Goal: Task Accomplishment & Management: Use online tool/utility

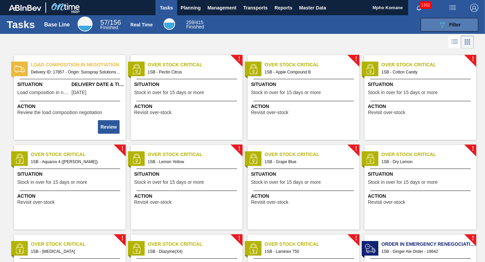
click at [454, 26] on span "Filter" at bounding box center [455, 24] width 12 height 5
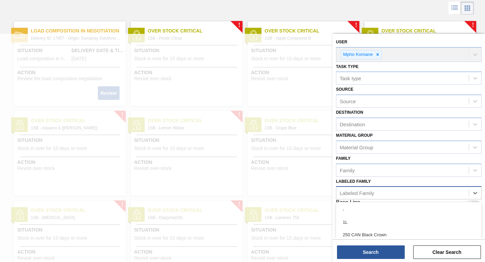
click at [365, 191] on div "Labeled Family" at bounding box center [357, 193] width 35 height 6
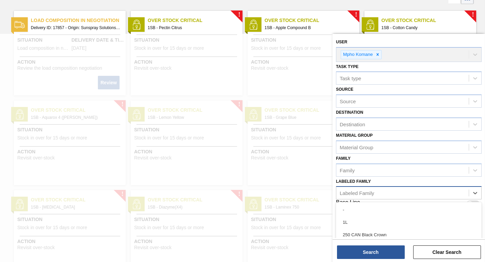
scroll to position [44, 0]
type Family "5311"
click at [360, 195] on div "5311" at bounding box center [403, 193] width 133 height 10
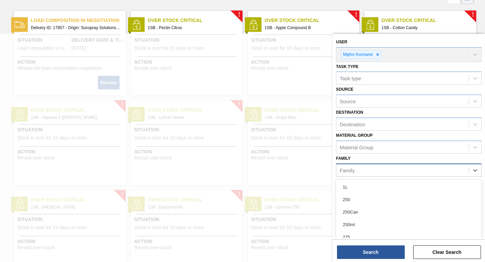
click at [353, 174] on div "Family" at bounding box center [403, 170] width 133 height 10
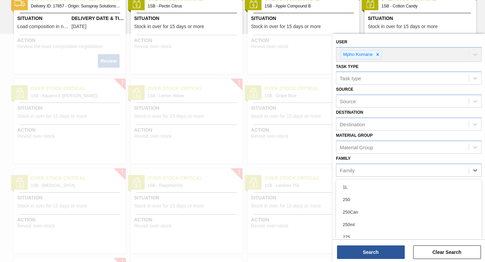
click at [315, 176] on div at bounding box center [242, 165] width 485 height 262
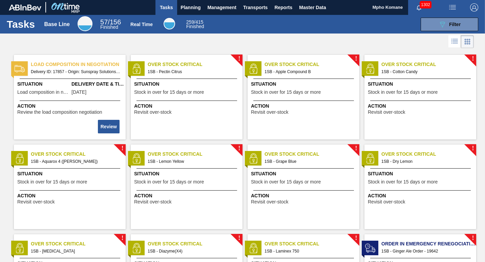
scroll to position [0, 0]
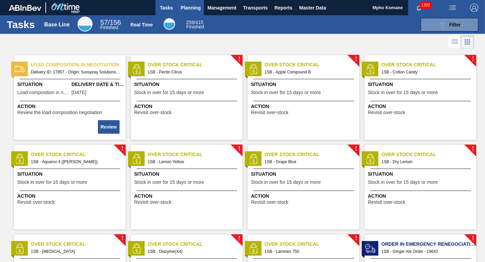
click at [195, 7] on span "Planning" at bounding box center [191, 8] width 20 height 8
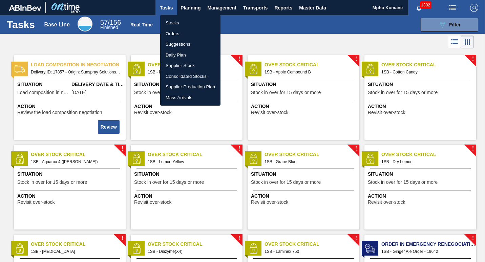
click at [176, 23] on li "Stocks" at bounding box center [190, 23] width 60 height 11
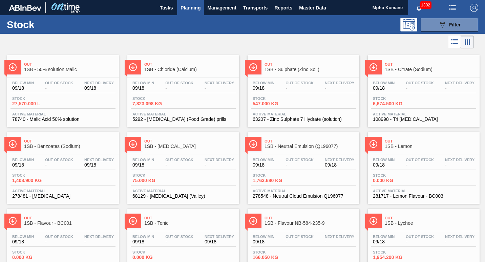
click at [194, 7] on span "Planning" at bounding box center [191, 8] width 20 height 8
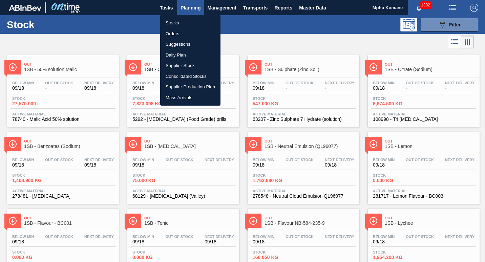
click at [172, 31] on li "Orders" at bounding box center [190, 33] width 60 height 11
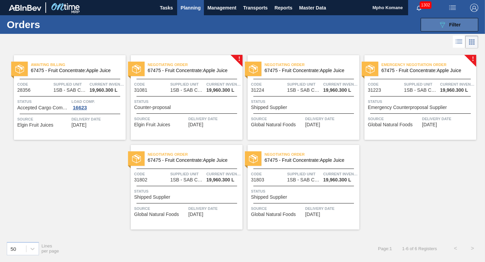
click at [453, 25] on span "Filter" at bounding box center [455, 24] width 12 height 5
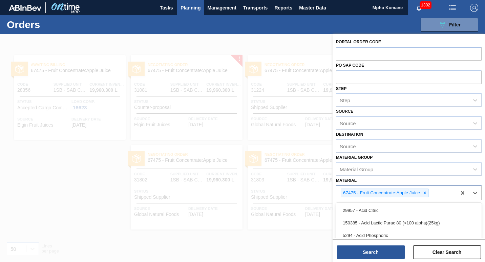
click at [441, 194] on div "67475 - Fruit Concentrate:Apple Juice" at bounding box center [397, 193] width 120 height 14
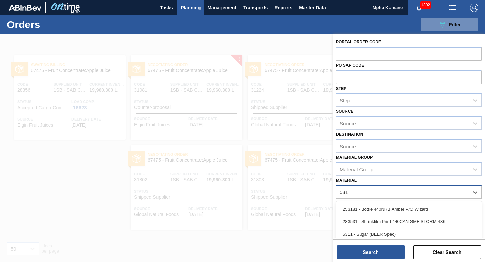
type input "5311"
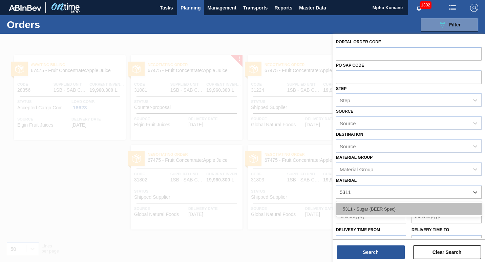
click at [385, 213] on div "5311 - Sugar (BEER Spec)" at bounding box center [409, 209] width 146 height 13
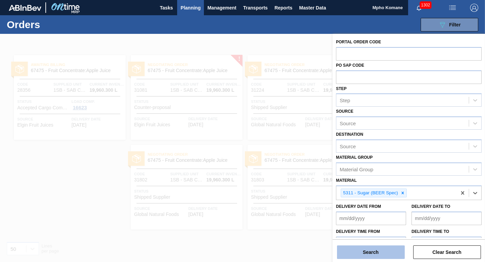
click at [364, 247] on button "Search" at bounding box center [371, 253] width 68 height 14
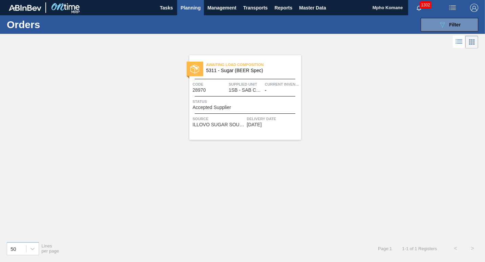
click at [220, 104] on span "Status" at bounding box center [246, 101] width 107 height 7
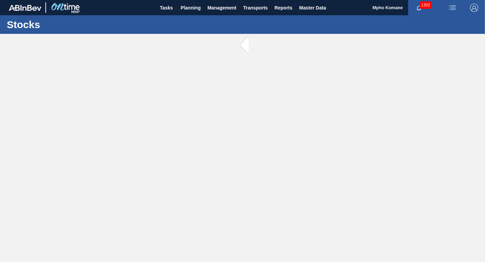
click at [220, 104] on main "Tasks Planning Management Transports Reports Master Data [PERSON_NAME] 1302 Mar…" at bounding box center [242, 131] width 485 height 262
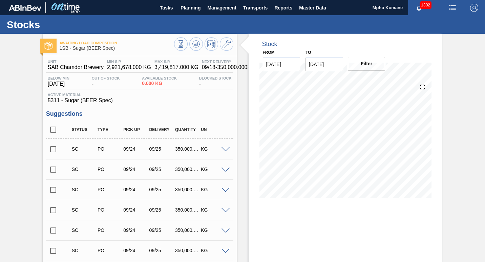
click at [387, 240] on div "Stock From [DATE] to [DATE] Filter" at bounding box center [346, 236] width 194 height 405
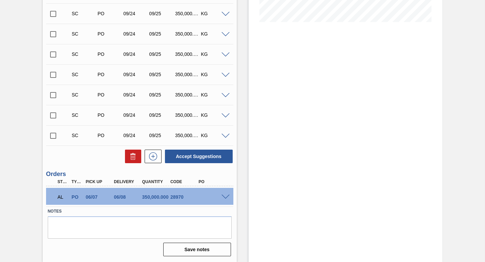
scroll to position [75, 0]
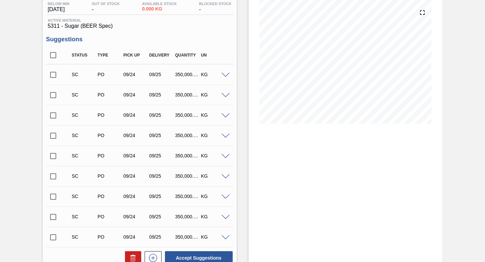
click at [52, 75] on input "checkbox" at bounding box center [53, 75] width 14 height 14
checkbox input "true"
click at [53, 95] on input "checkbox" at bounding box center [53, 95] width 14 height 14
click at [51, 94] on input "checkbox" at bounding box center [53, 95] width 14 height 14
checkbox input "false"
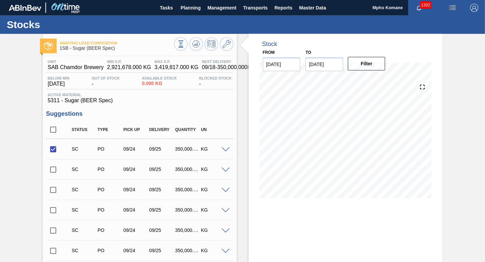
scroll to position [136, 0]
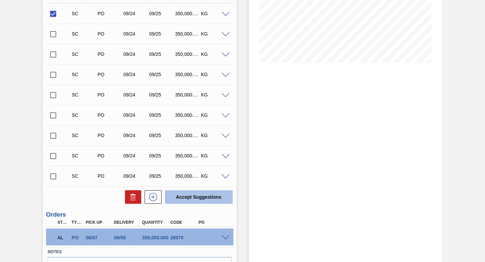
click at [187, 198] on button "Accept Suggestions" at bounding box center [199, 197] width 68 height 14
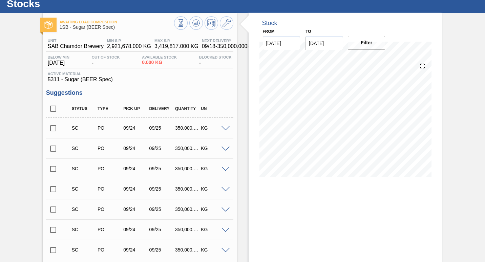
scroll to position [7, 0]
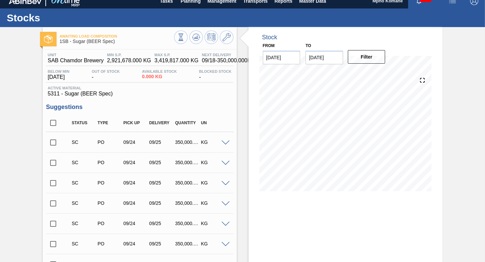
click at [51, 143] on input "checkbox" at bounding box center [53, 143] width 14 height 14
checkbox input "true"
click at [193, 38] on icon at bounding box center [196, 37] width 8 height 8
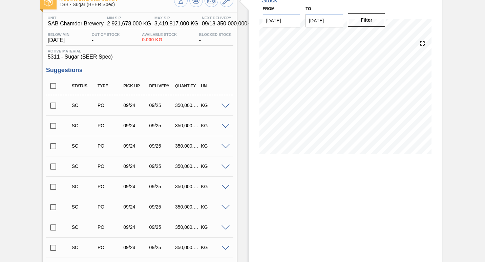
scroll to position [41, 0]
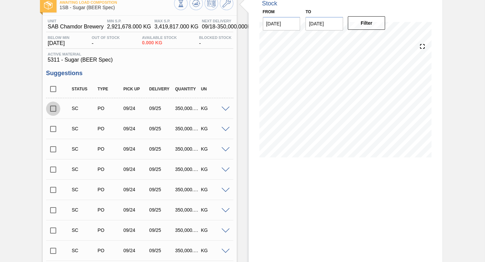
click at [55, 110] on input "checkbox" at bounding box center [53, 109] width 14 height 14
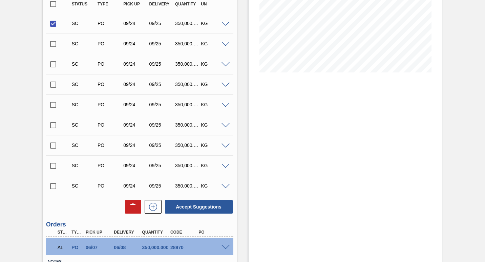
scroll to position [176, 0]
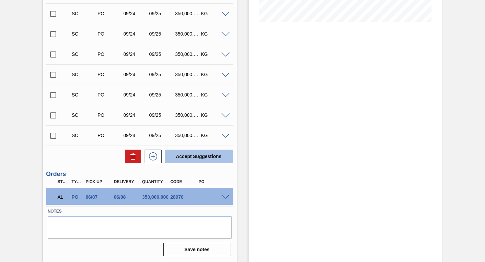
click at [186, 151] on button "Accept Suggestions" at bounding box center [199, 157] width 68 height 14
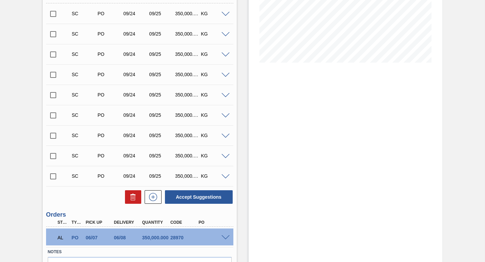
scroll to position [0, 0]
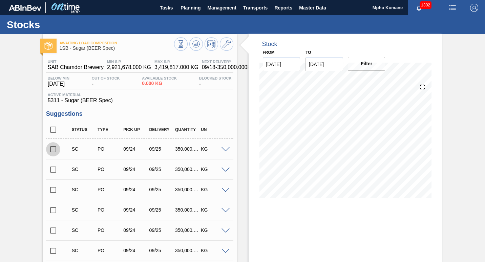
click at [54, 150] on input "checkbox" at bounding box center [53, 149] width 14 height 14
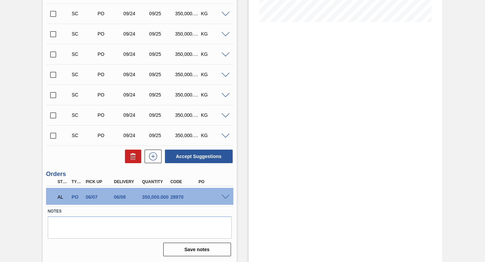
scroll to position [75, 0]
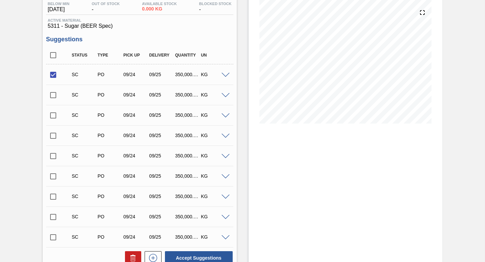
click at [52, 76] on input "checkbox" at bounding box center [53, 75] width 14 height 14
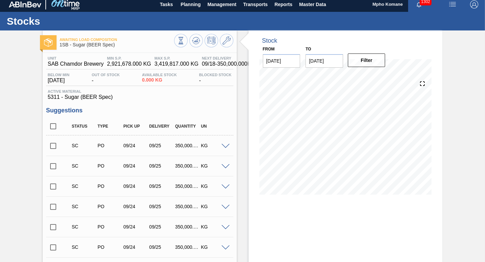
scroll to position [0, 0]
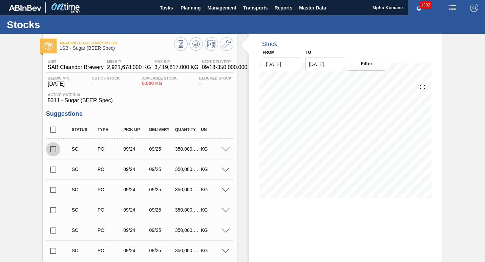
click at [53, 149] on input "checkbox" at bounding box center [53, 149] width 14 height 14
checkbox input "true"
click at [197, 45] on icon at bounding box center [196, 43] width 4 height 3
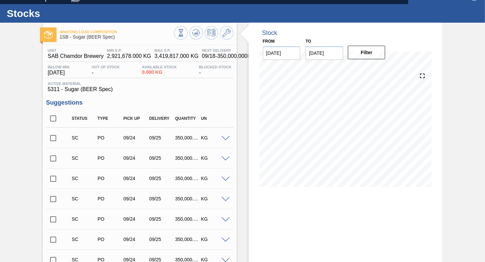
scroll to position [7, 0]
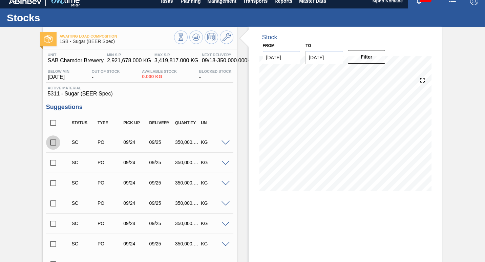
click at [54, 144] on input "checkbox" at bounding box center [53, 143] width 14 height 14
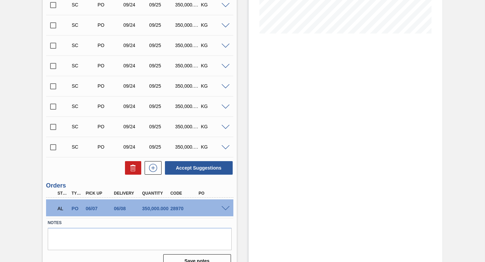
scroll to position [176, 0]
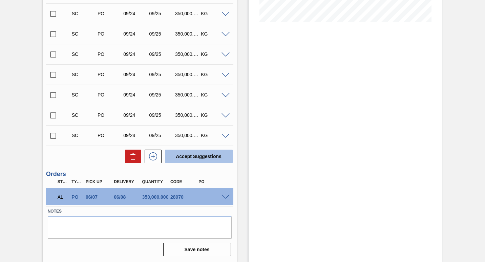
click at [193, 155] on button "Accept Suggestions" at bounding box center [199, 157] width 68 height 14
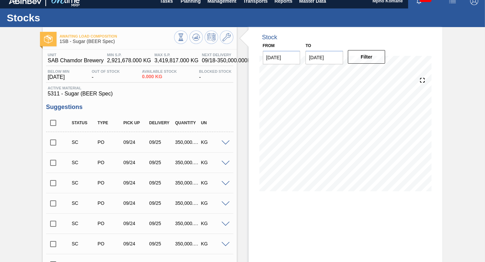
scroll to position [108, 0]
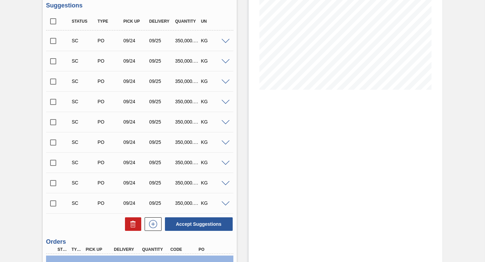
click at [53, 42] on input "checkbox" at bounding box center [53, 41] width 14 height 14
click at [188, 220] on button "Accept Suggestions" at bounding box center [199, 225] width 68 height 14
click at [54, 40] on input "checkbox" at bounding box center [53, 41] width 14 height 14
click at [193, 222] on button "Accept Suggestions" at bounding box center [199, 225] width 68 height 14
checkbox input "false"
